Goal: Task Accomplishment & Management: Manage account settings

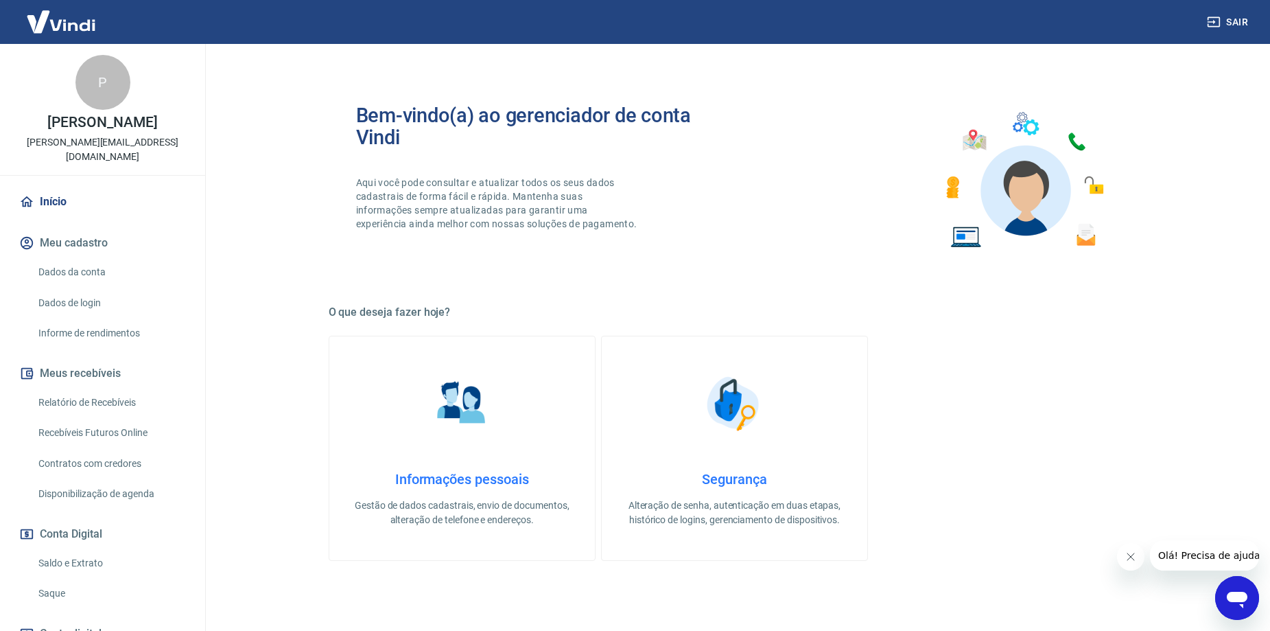
click at [108, 398] on link "Relatório de Recebíveis" at bounding box center [111, 402] width 156 height 28
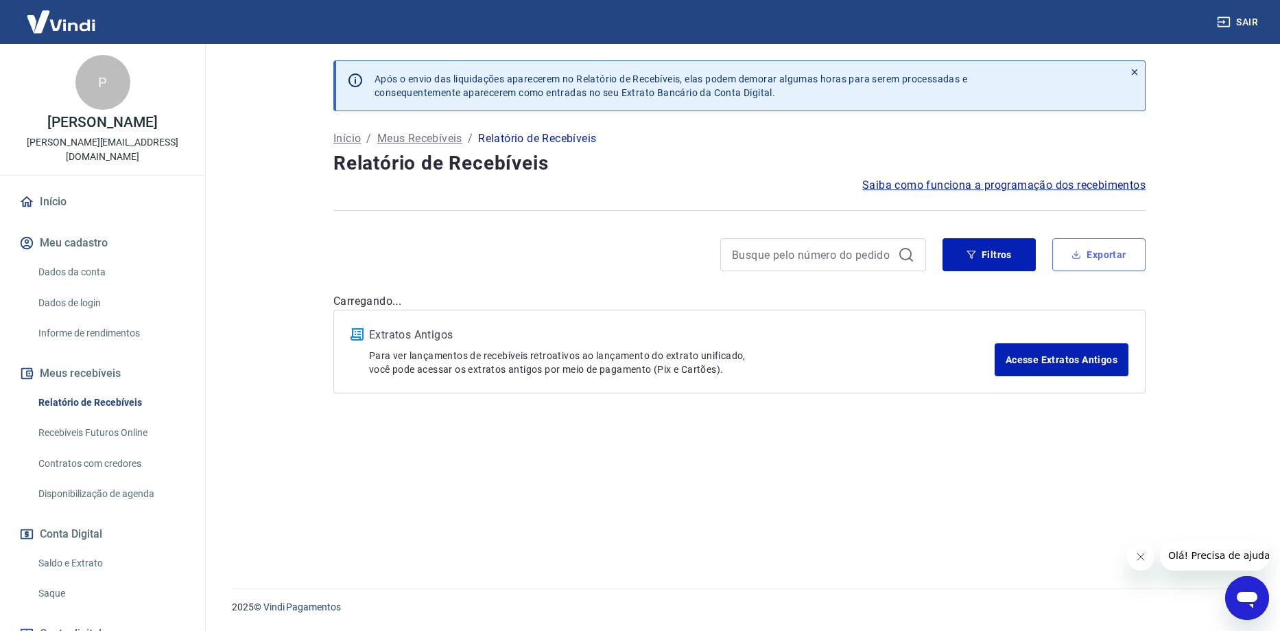
click at [1090, 255] on button "Exportar" at bounding box center [1099, 254] width 93 height 33
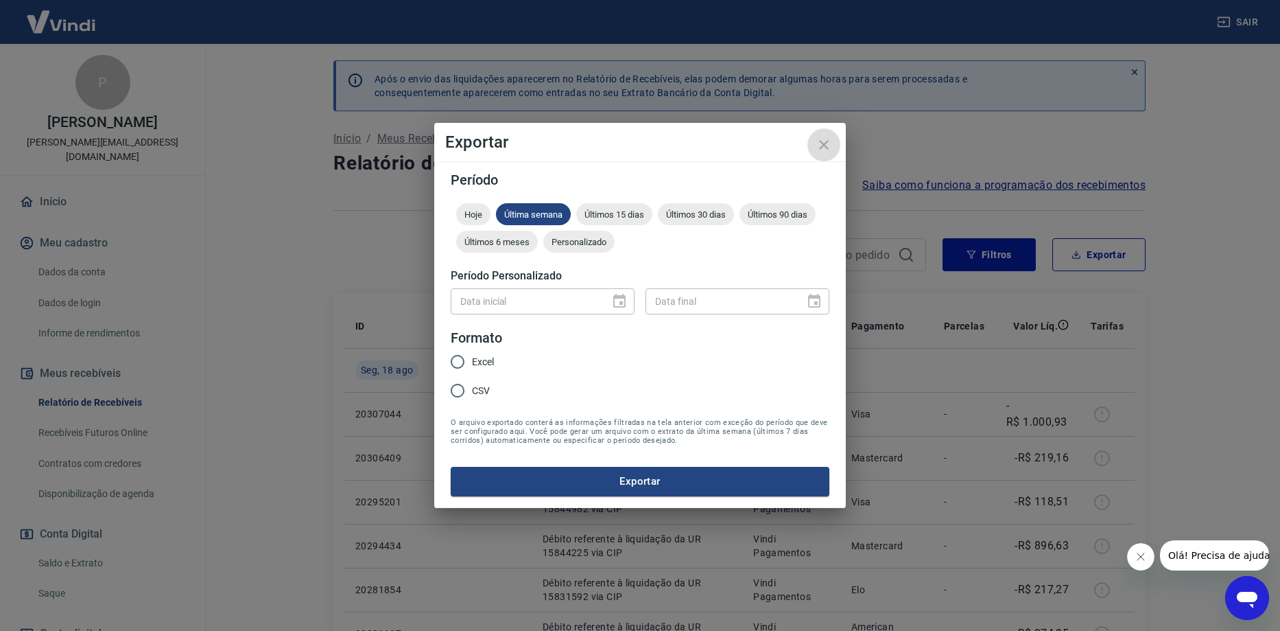
click at [820, 137] on icon "close" at bounding box center [824, 145] width 16 height 16
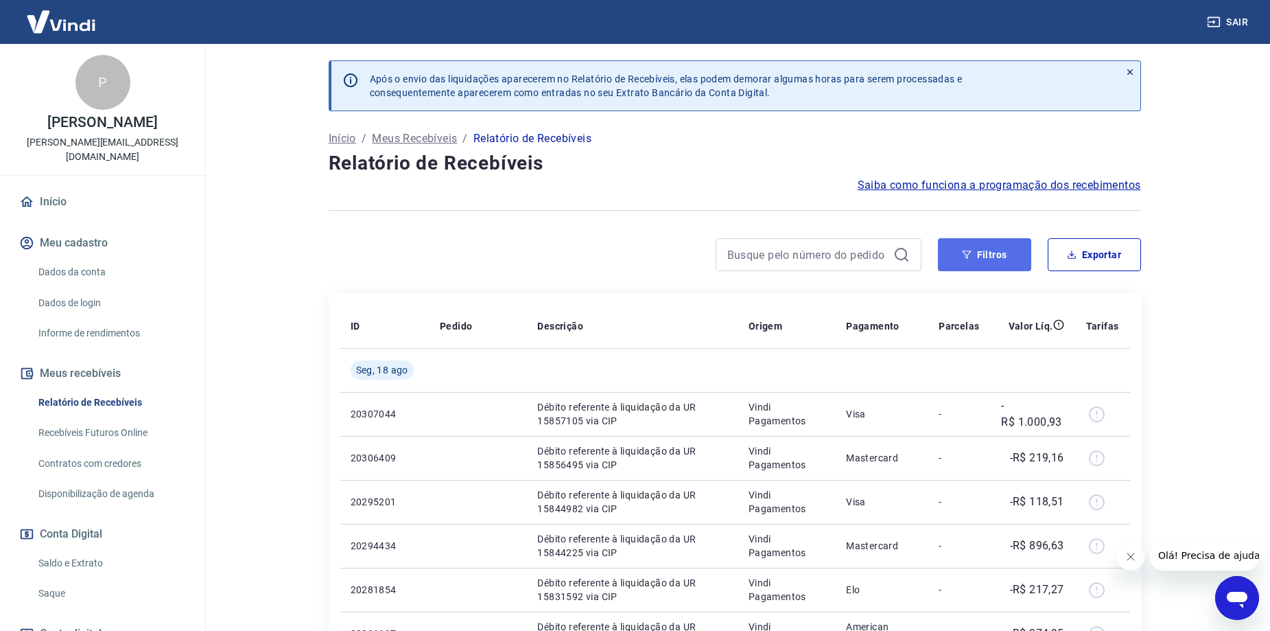
click at [950, 247] on button "Filtros" at bounding box center [984, 254] width 93 height 33
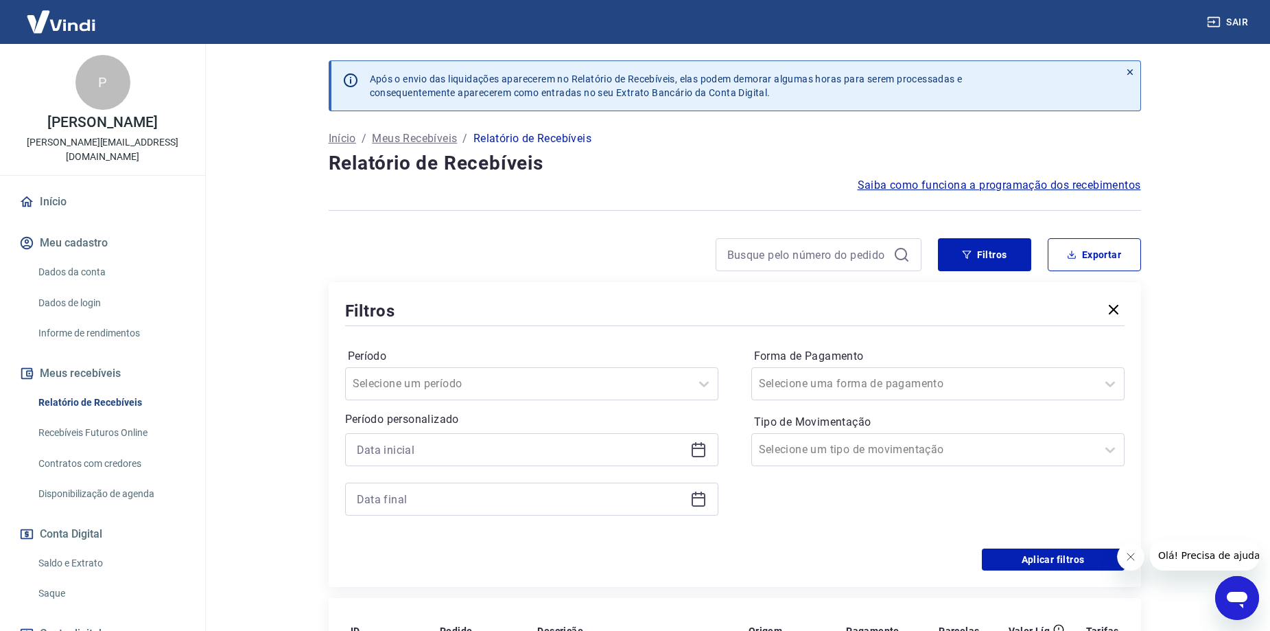
click at [699, 447] on icon at bounding box center [698, 449] width 16 height 16
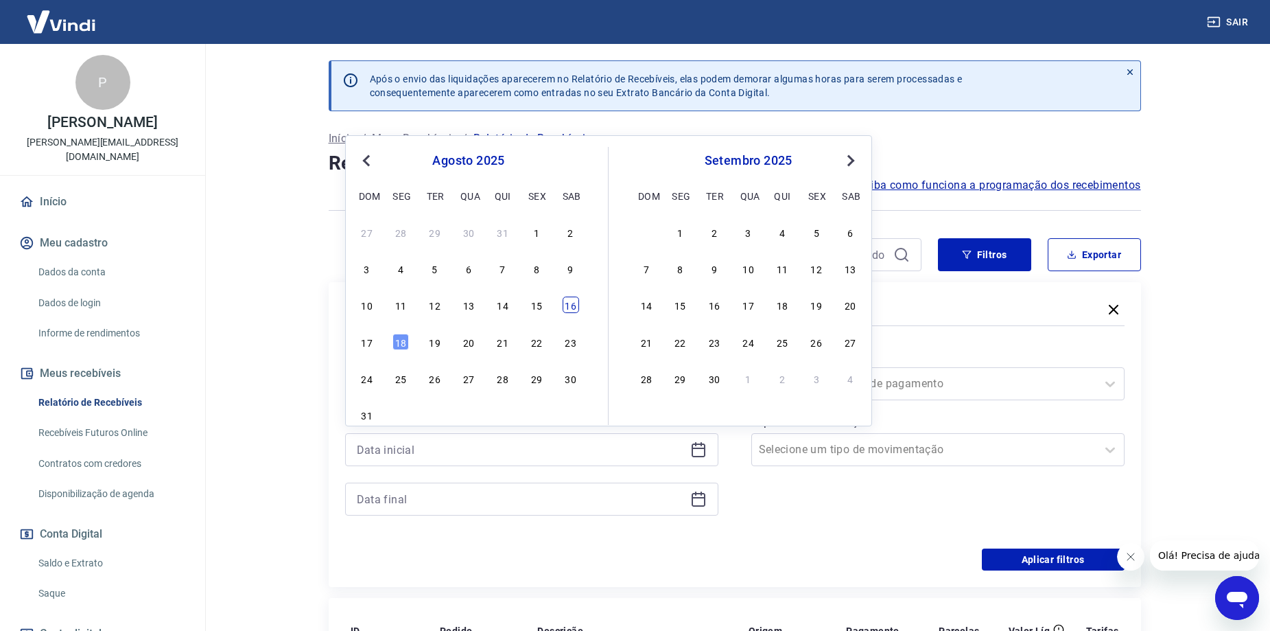
click at [573, 308] on div "16" at bounding box center [571, 304] width 16 height 16
type input "[DATE]"
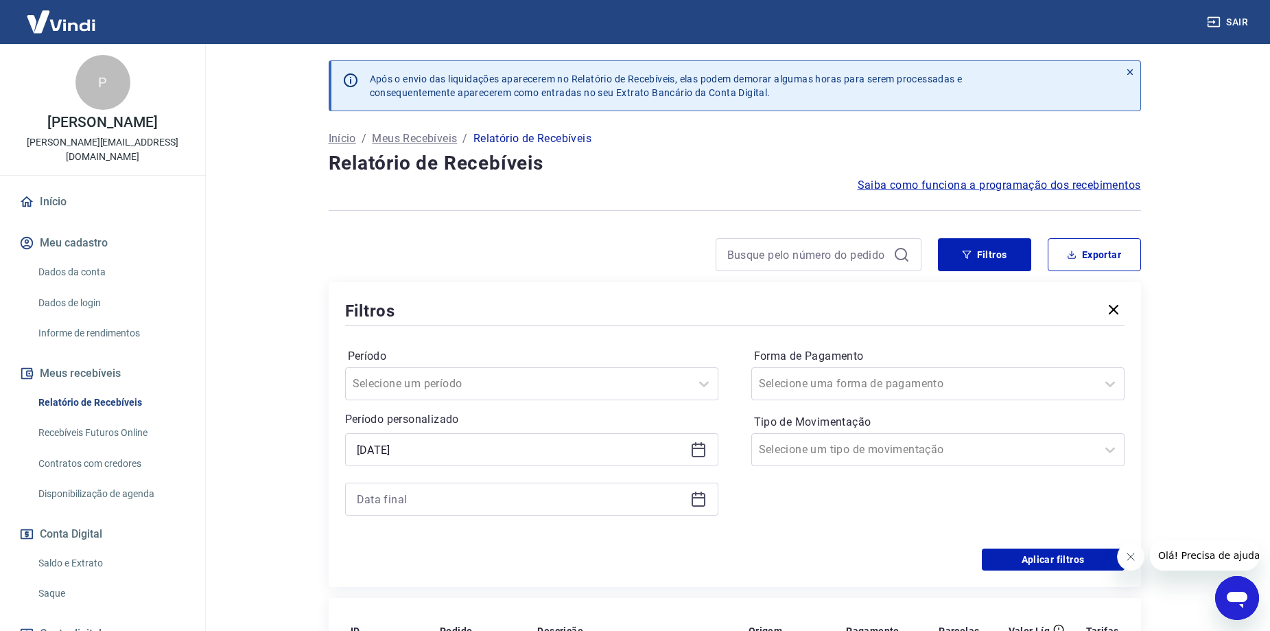
click at [699, 506] on icon at bounding box center [699, 500] width 14 height 14
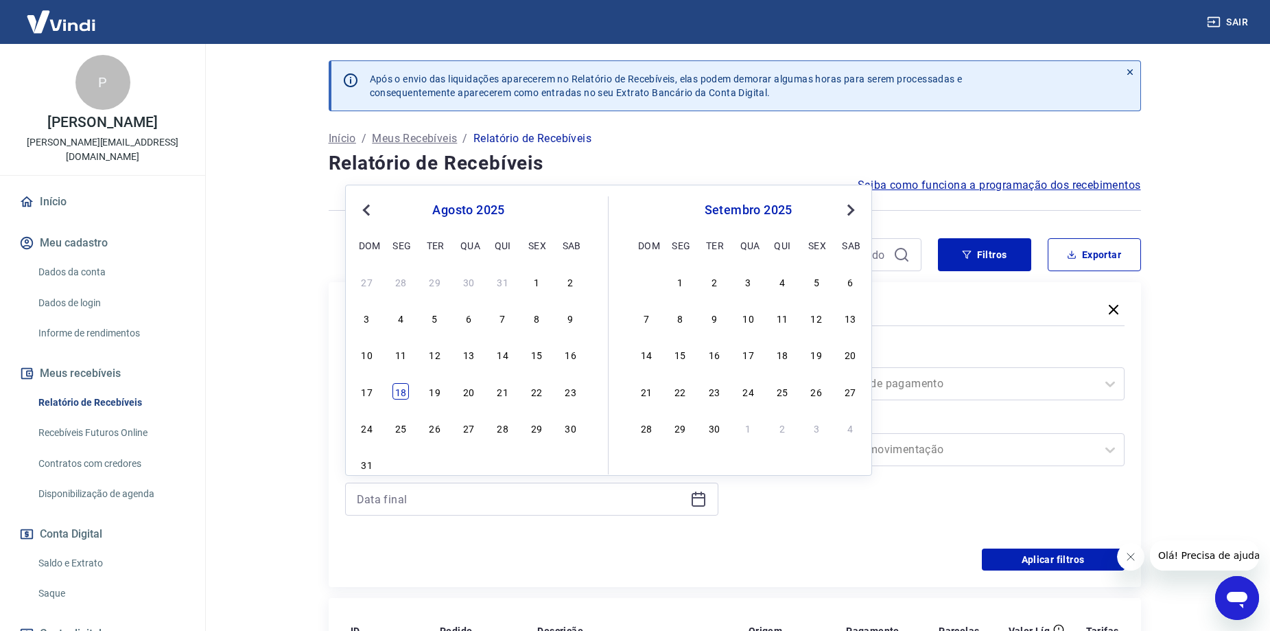
click at [401, 398] on div "18" at bounding box center [401, 391] width 16 height 16
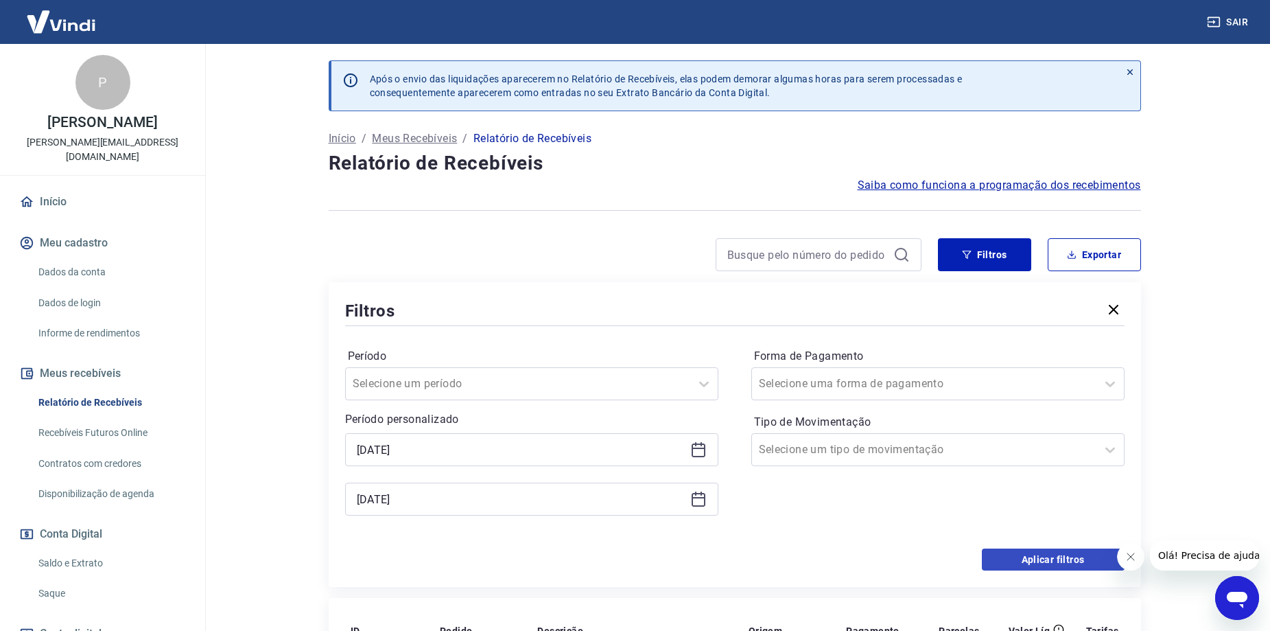
type input "[DATE]"
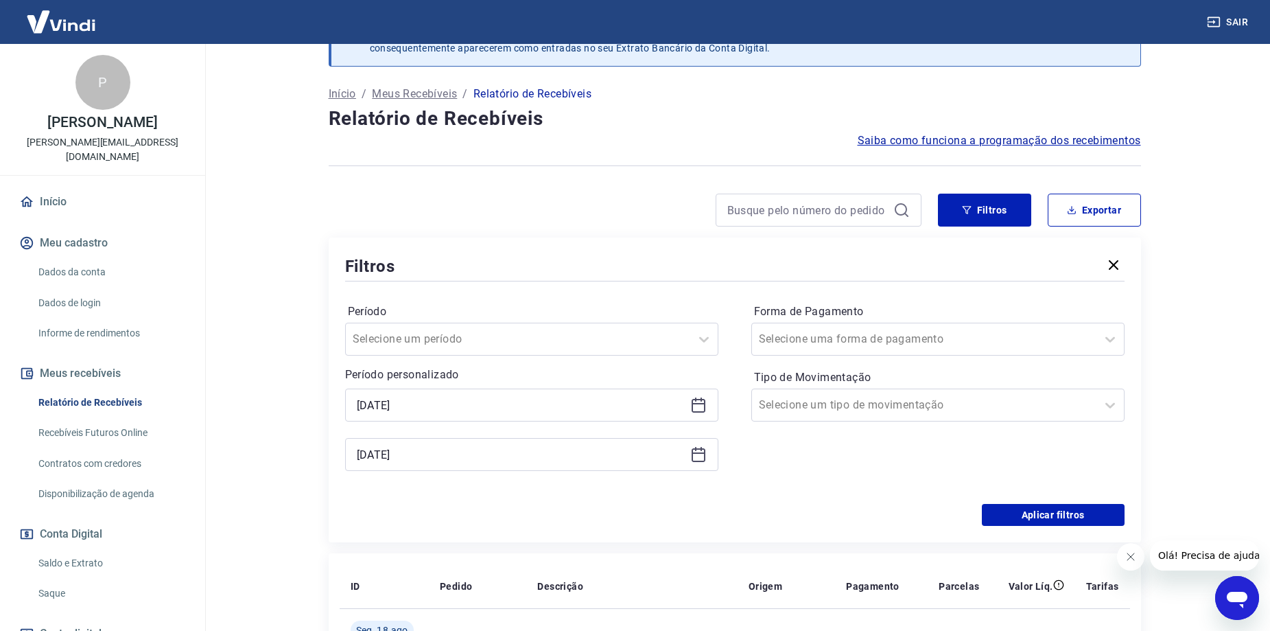
scroll to position [69, 0]
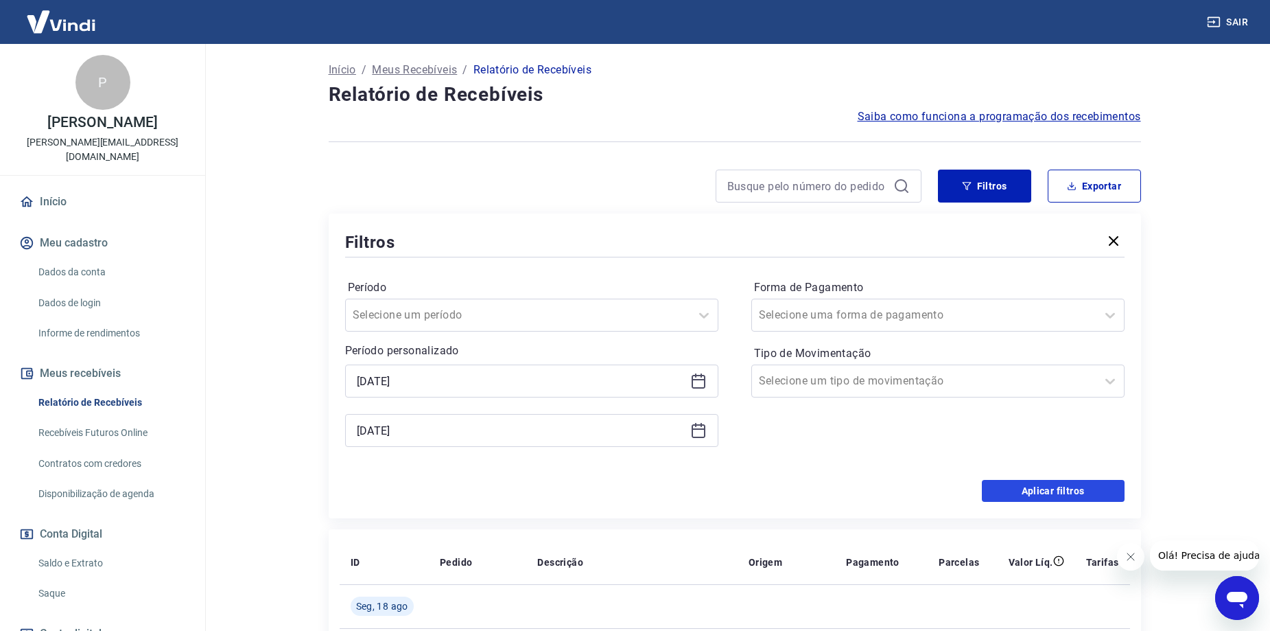
click at [1073, 487] on button "Aplicar filtros" at bounding box center [1053, 491] width 143 height 22
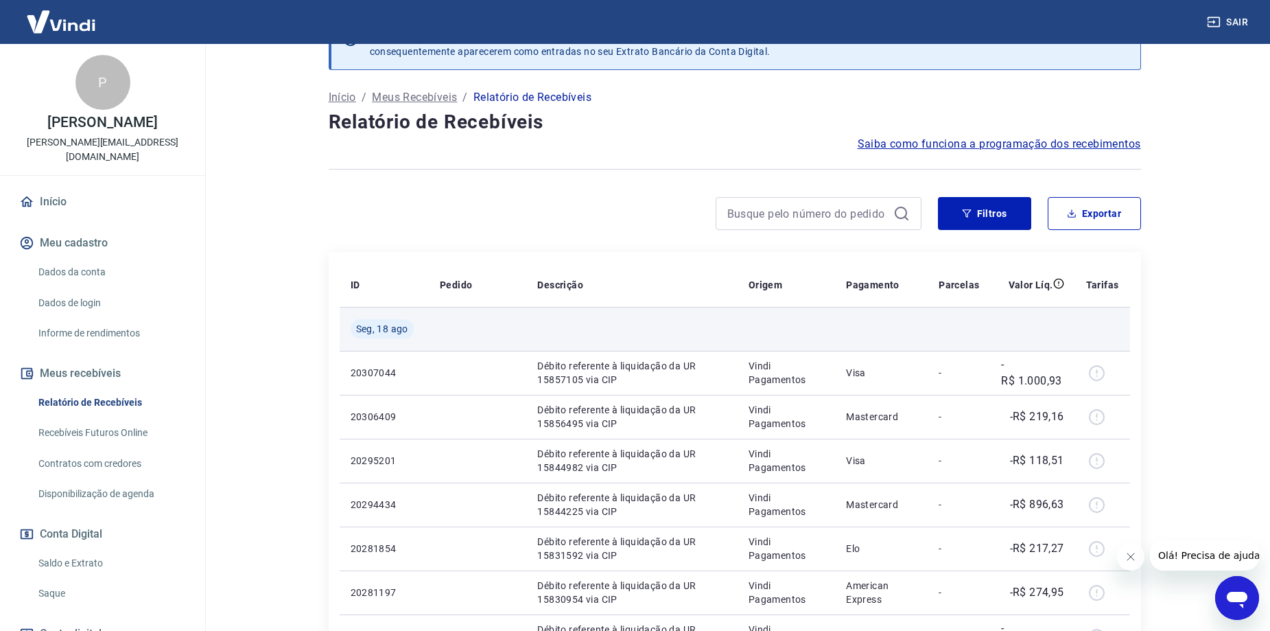
scroll to position [17, 0]
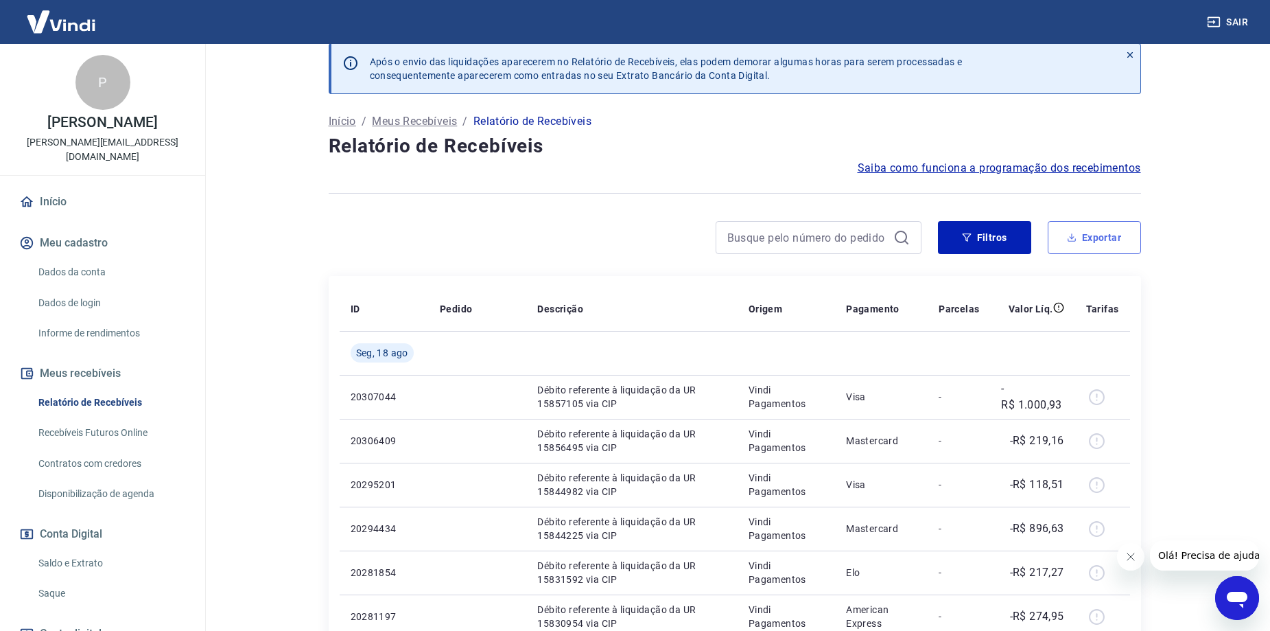
click at [1091, 242] on button "Exportar" at bounding box center [1094, 237] width 93 height 33
type input "[DATE]"
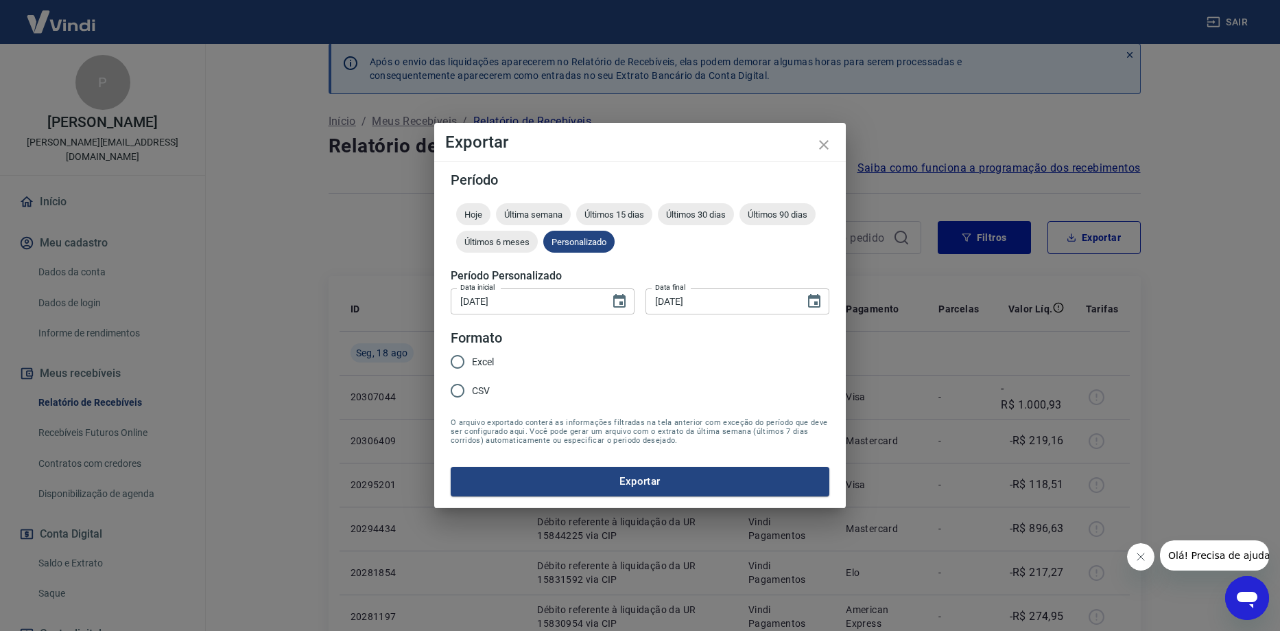
click at [461, 358] on input "Excel" at bounding box center [457, 361] width 29 height 29
radio input "true"
click at [572, 478] on button "Exportar" at bounding box center [640, 481] width 379 height 29
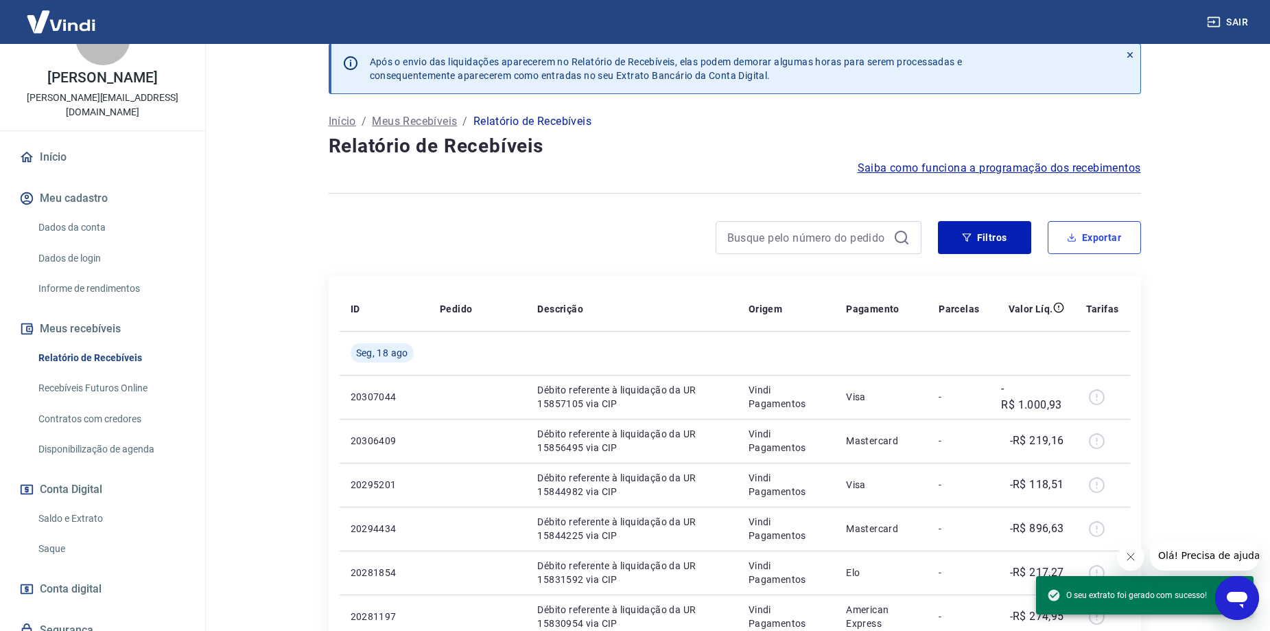
scroll to position [69, 0]
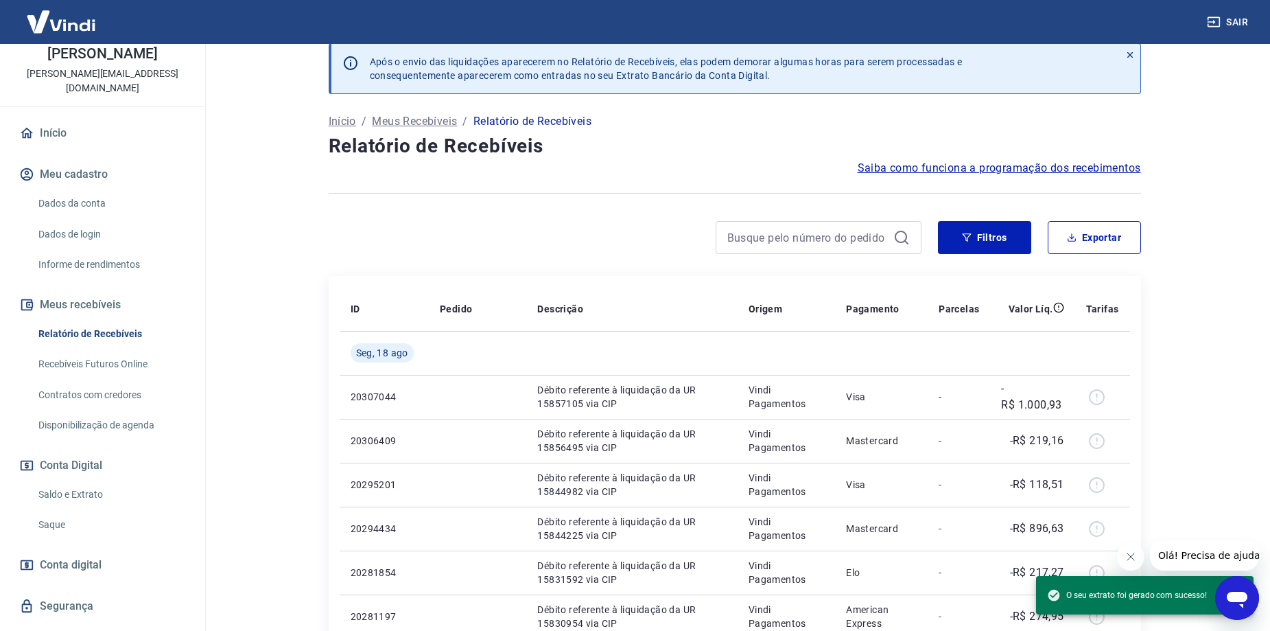
click at [56, 517] on link "Saque" at bounding box center [111, 525] width 156 height 28
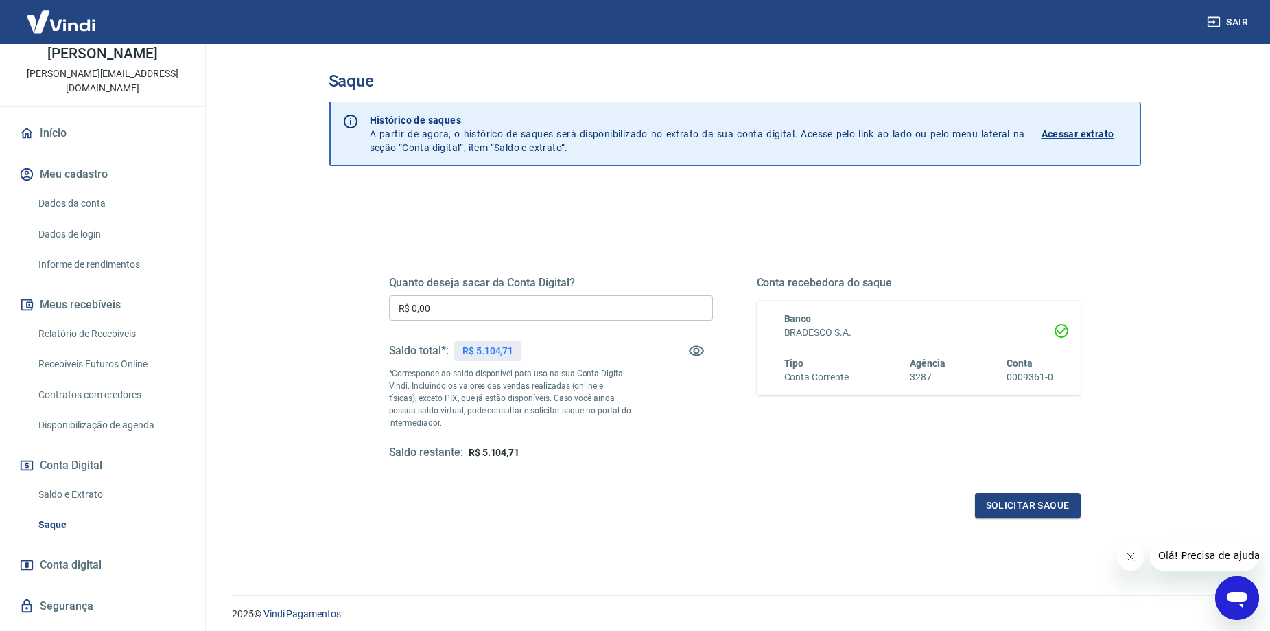
click at [89, 355] on link "Recebíveis Futuros Online" at bounding box center [111, 364] width 156 height 28
